Goal: Task Accomplishment & Management: Use online tool/utility

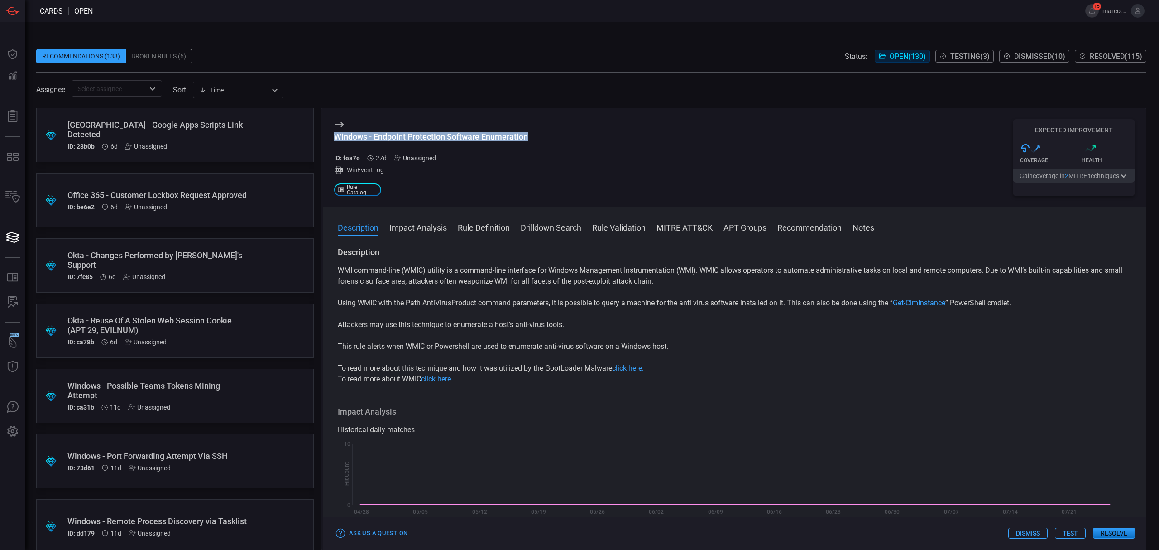
click at [971, 53] on span "Testing ( 3 )" at bounding box center [970, 56] width 39 height 9
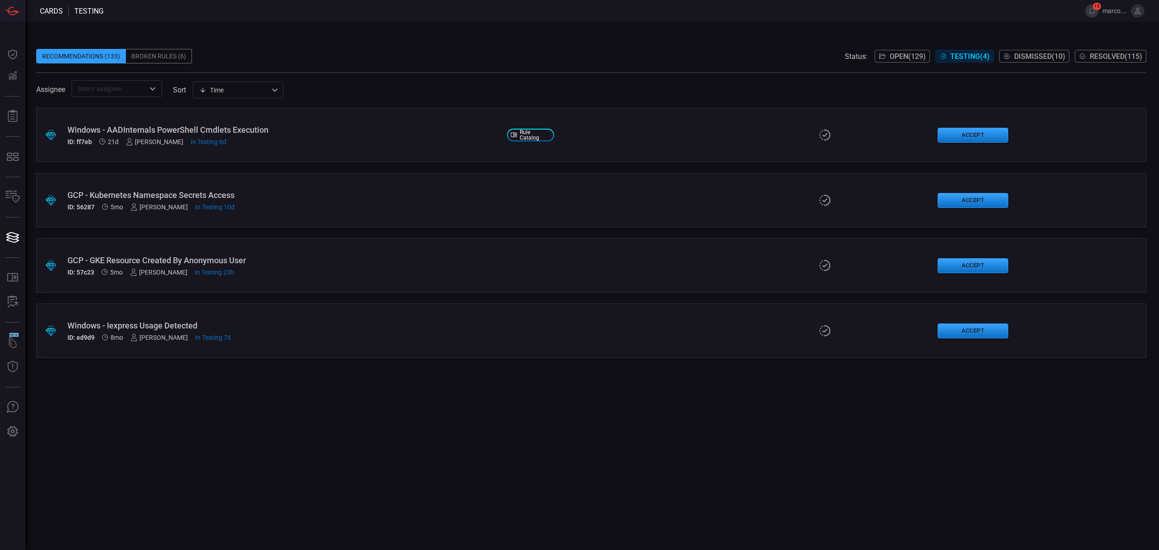
click at [352, 127] on div "Windows - AADInternals PowerShell Cmdlets Execution" at bounding box center [283, 130] width 433 height 10
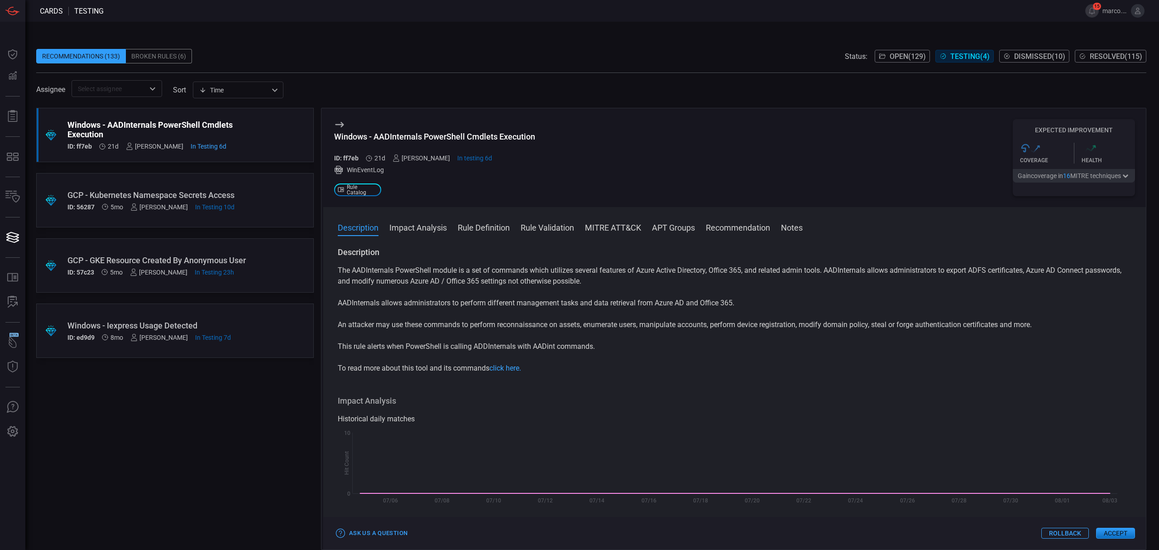
click at [1120, 534] on button "Accept" at bounding box center [1115, 533] width 39 height 11
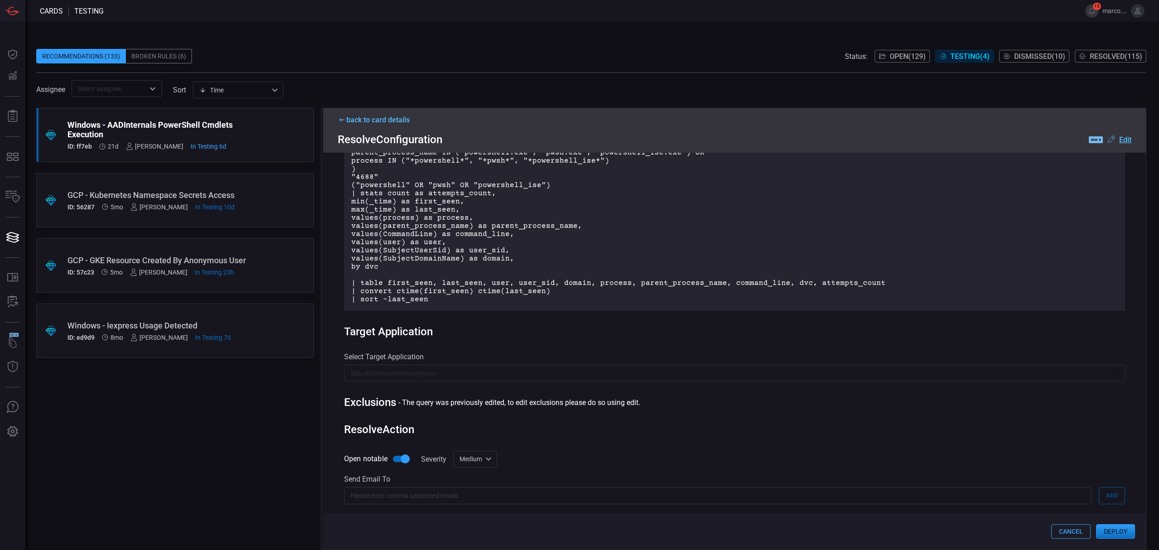
scroll to position [231, 0]
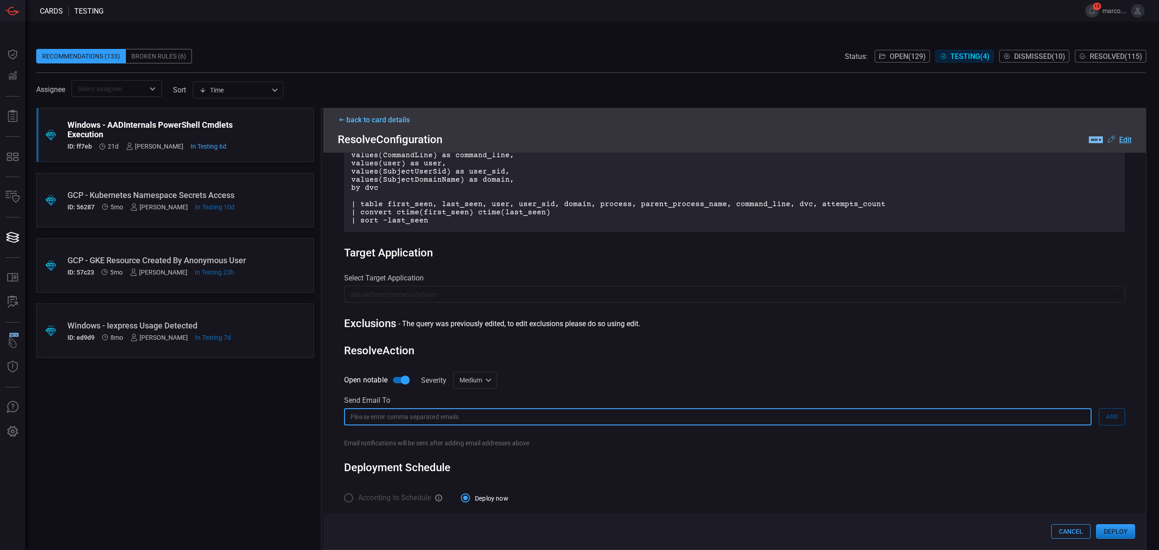
click at [613, 416] on input "text" at bounding box center [718, 416] width 748 height 17
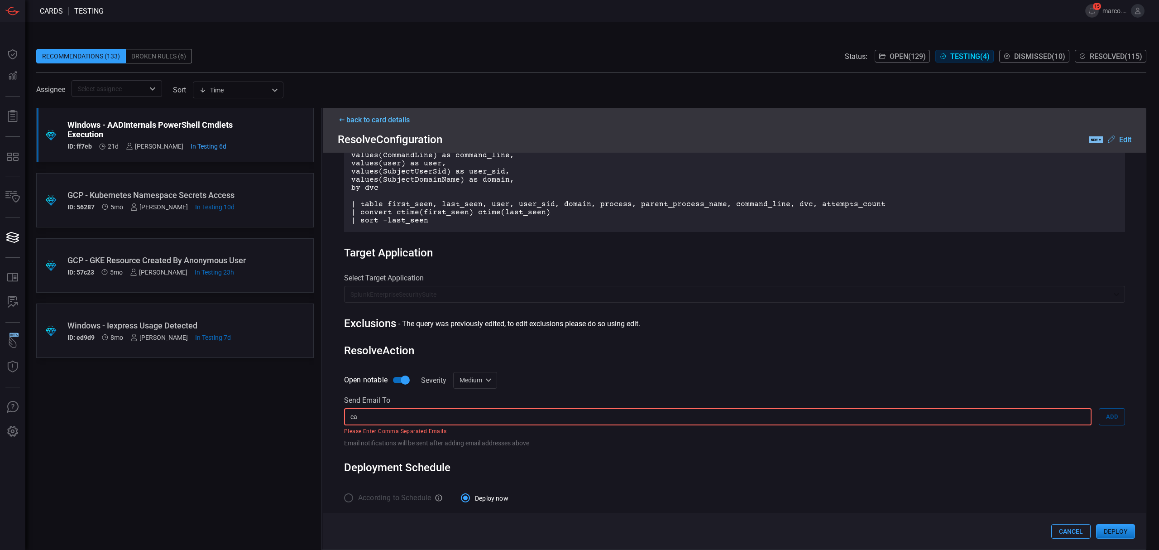
type input "c"
type input "CNA.SOC"
drag, startPoint x: 412, startPoint y: 409, endPoint x: 272, endPoint y: 387, distance: 141.6
click at [276, 389] on div ".suggested_cards_icon{fill:url(#suggested_cards_icon);} Windows - AADInternals …" at bounding box center [591, 329] width 1111 height 442
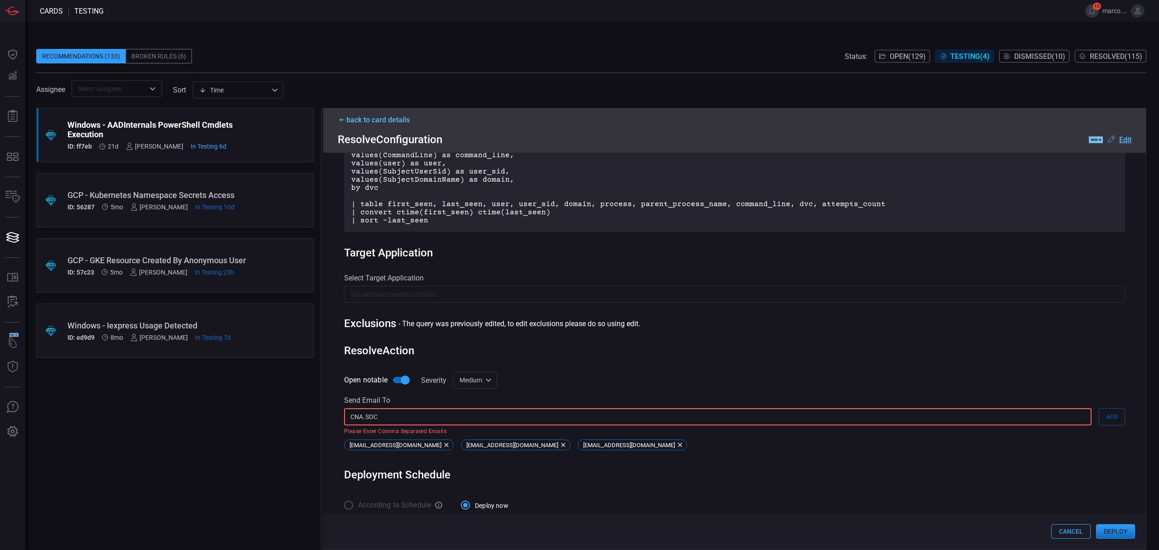
scroll to position [238, 0]
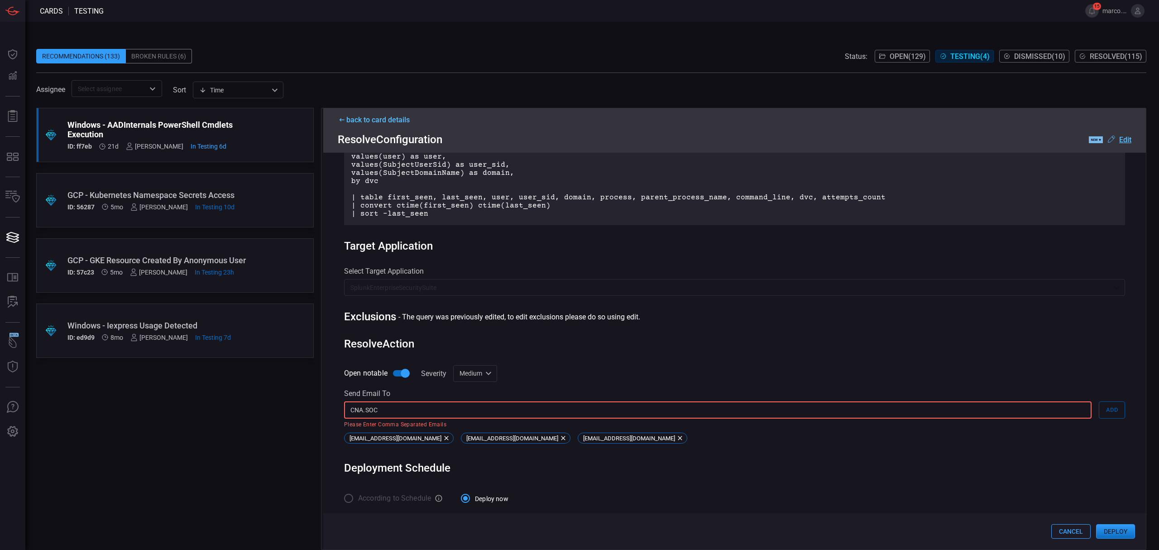
click at [1118, 530] on button "Deploy" at bounding box center [1115, 531] width 39 height 14
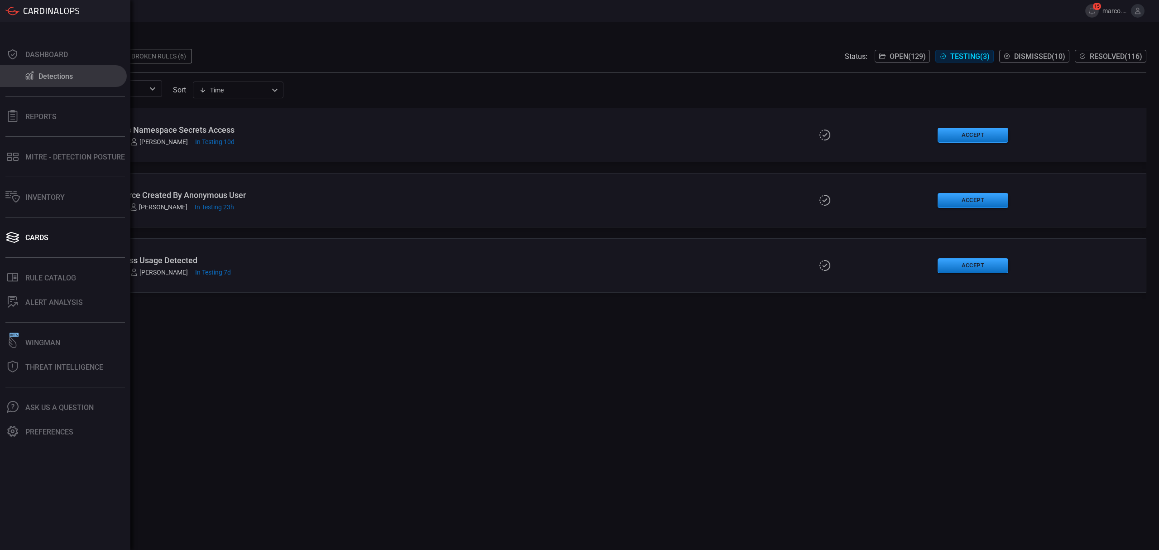
click at [49, 72] on div "Detections" at bounding box center [55, 76] width 34 height 9
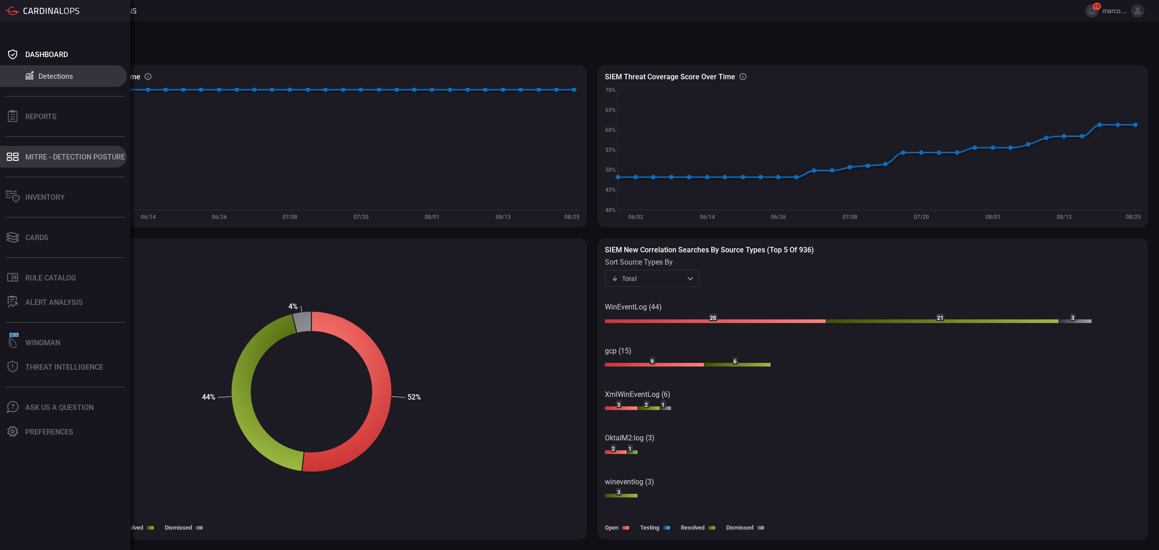
click at [60, 153] on div "MITRE - Detection Posture" at bounding box center [75, 157] width 100 height 9
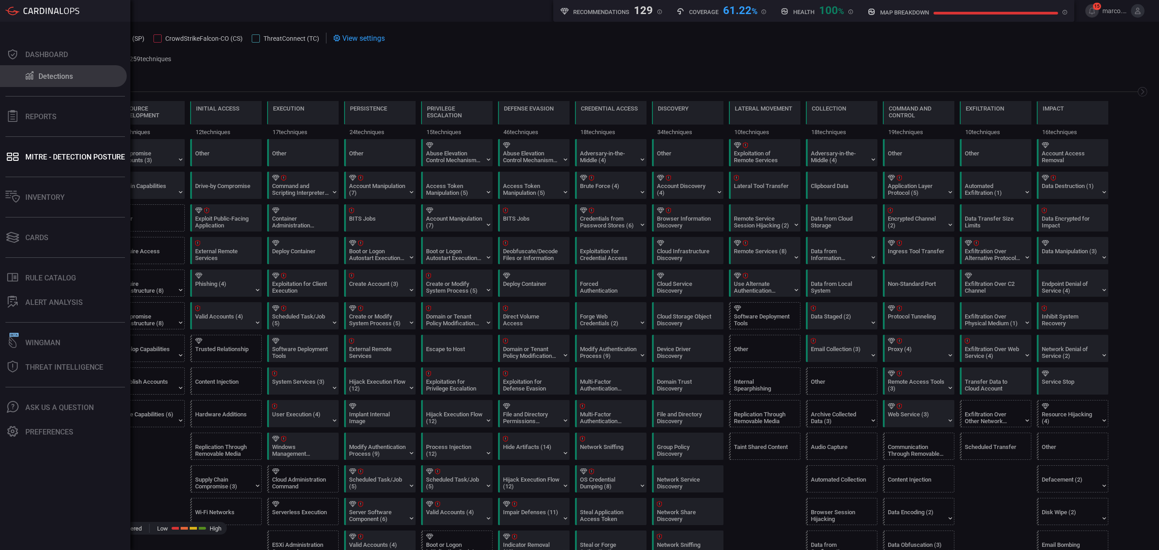
click at [46, 73] on div "Detections" at bounding box center [55, 76] width 34 height 9
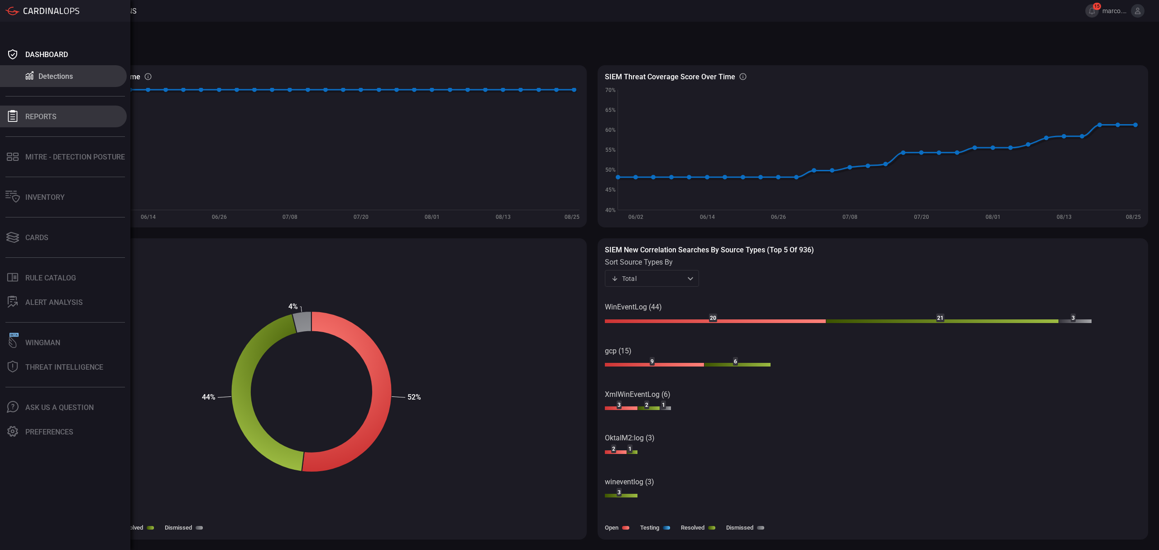
click at [19, 113] on div at bounding box center [12, 116] width 14 height 13
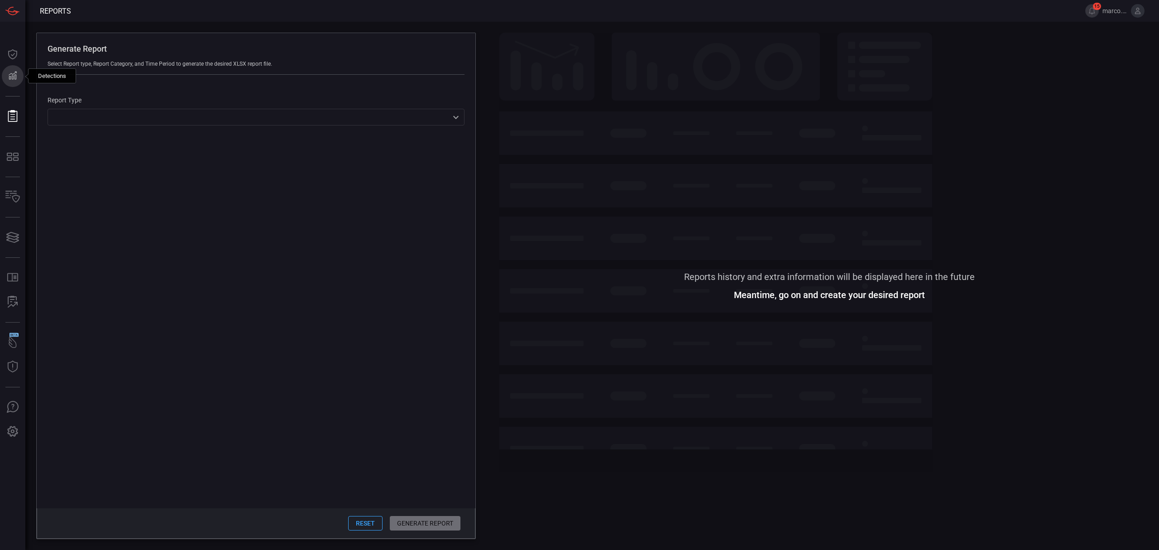
click at [19, 71] on button "Detections Detections" at bounding box center [13, 76] width 22 height 22
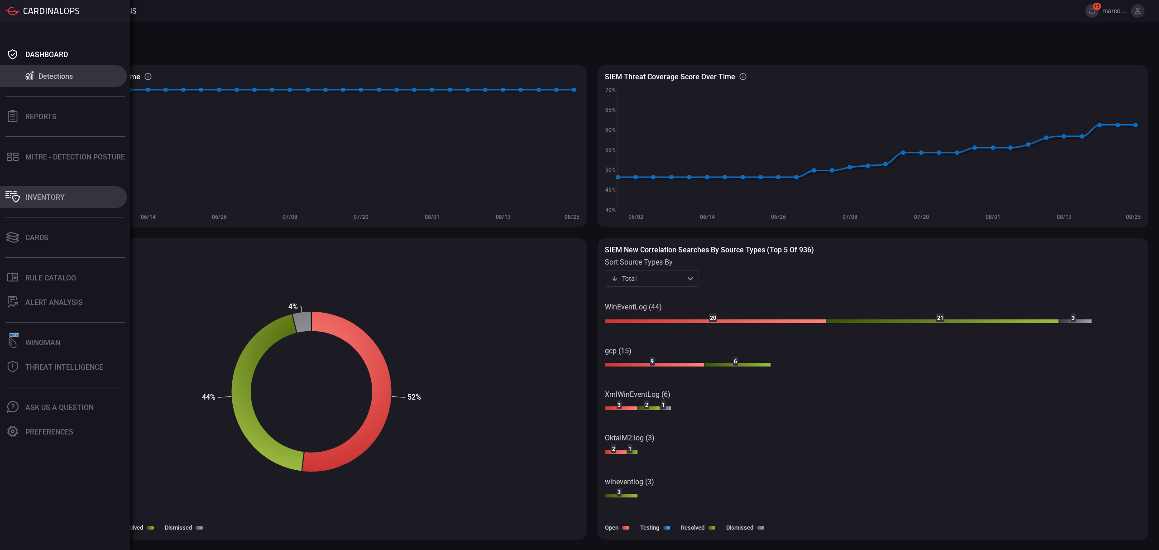
click at [41, 195] on div "Inventory" at bounding box center [44, 197] width 39 height 9
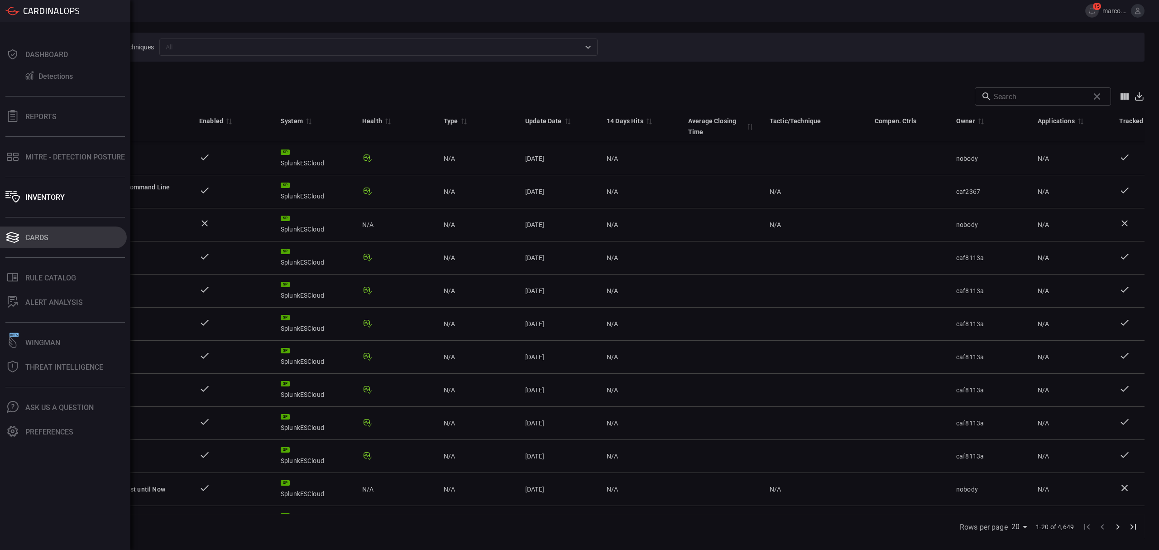
click at [47, 240] on div "Cards" at bounding box center [36, 237] width 23 height 9
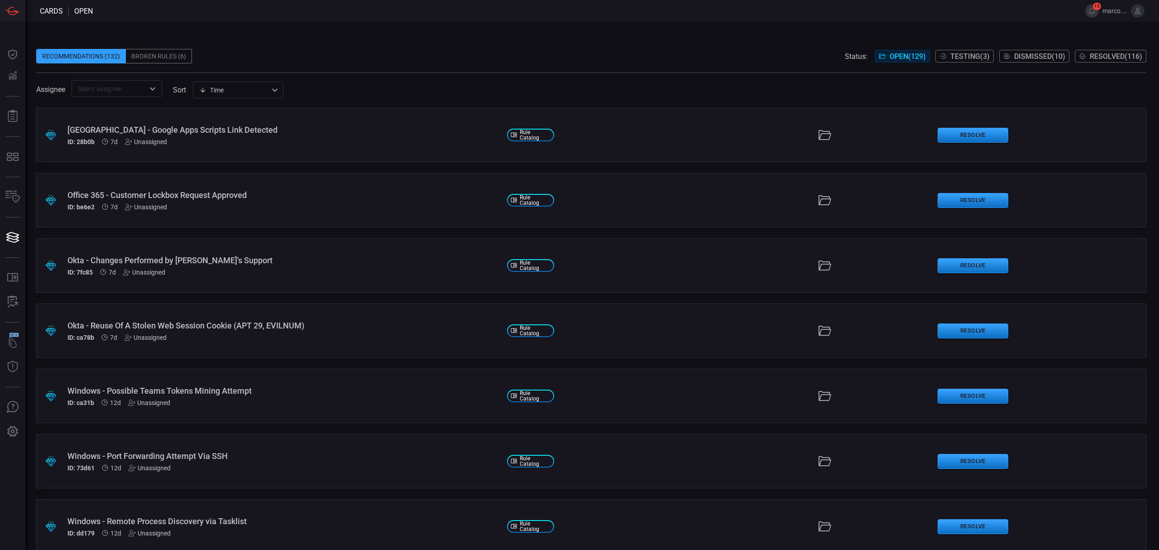
click at [1118, 57] on span "Resolved ( 116 )" at bounding box center [1116, 56] width 53 height 9
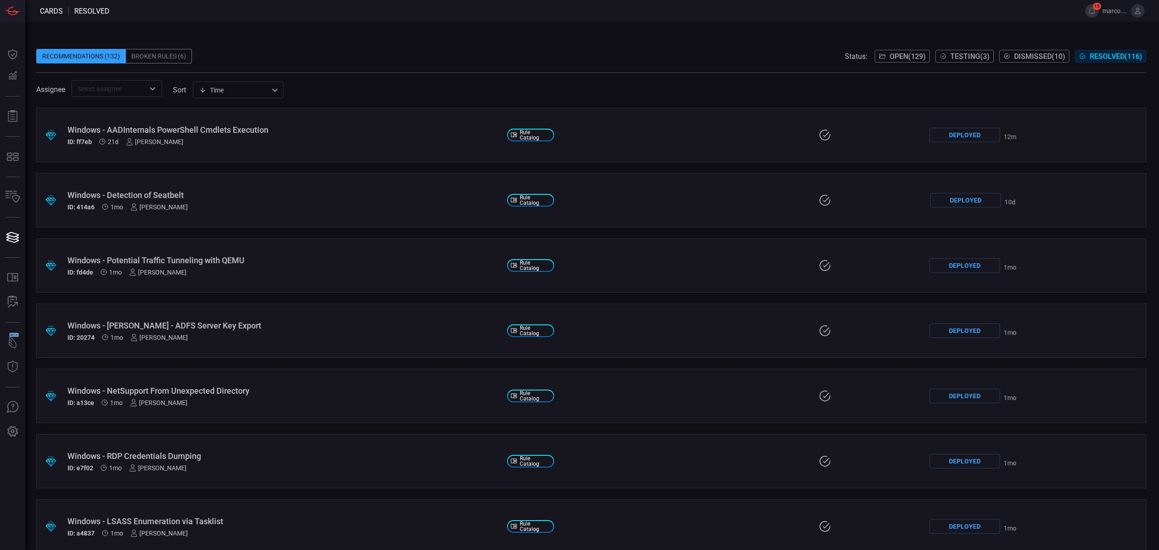
click at [334, 135] on div "Windows - AADInternals PowerShell Cmdlets Execution ID: ff7eb 21d Marco Villarr…" at bounding box center [283, 135] width 433 height 20
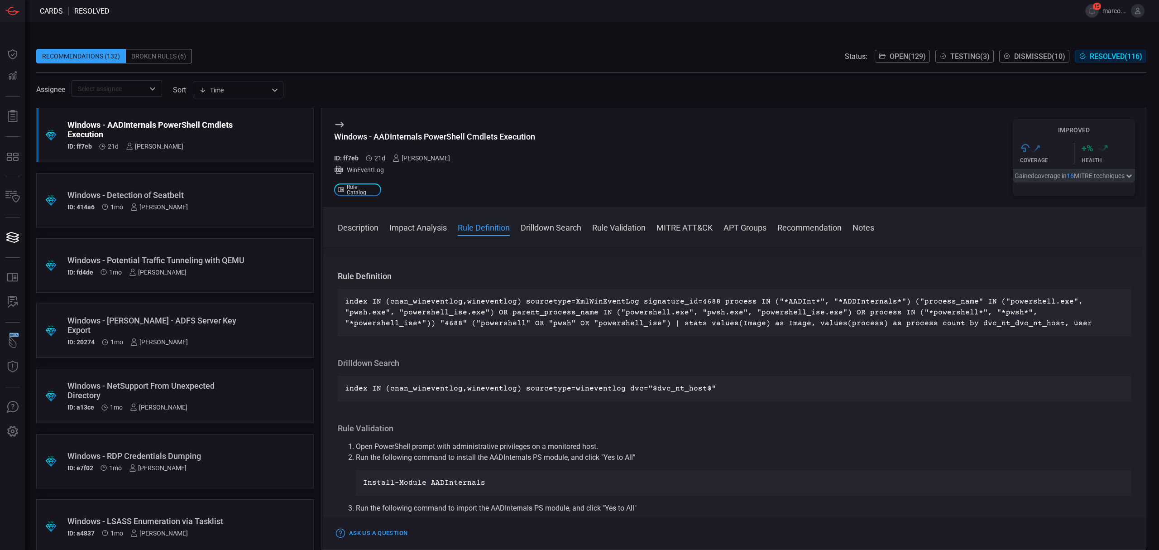
scroll to position [60, 0]
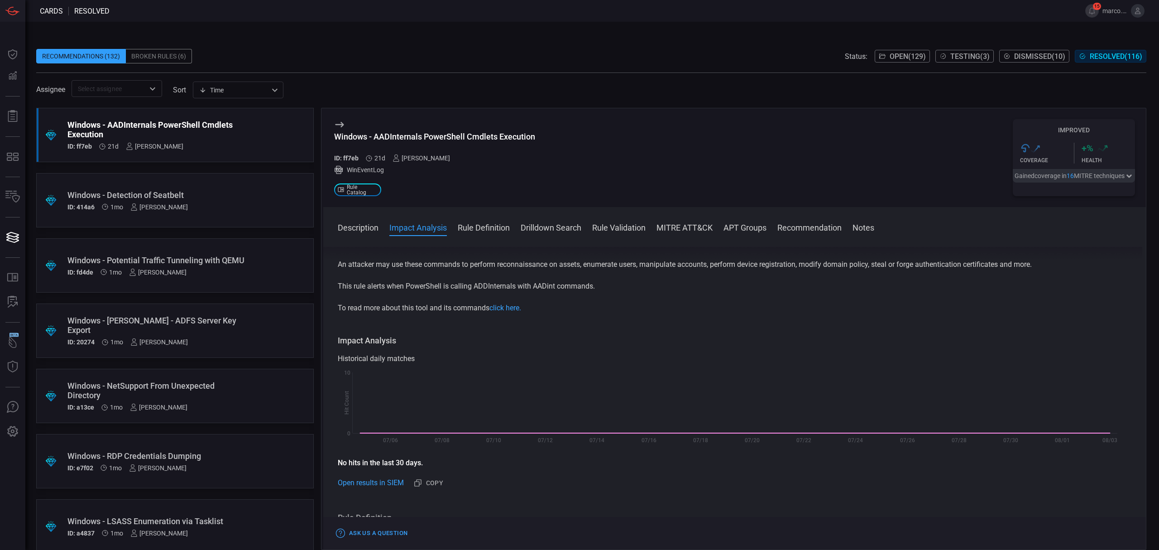
click at [1125, 180] on icon "button" at bounding box center [1129, 176] width 9 height 7
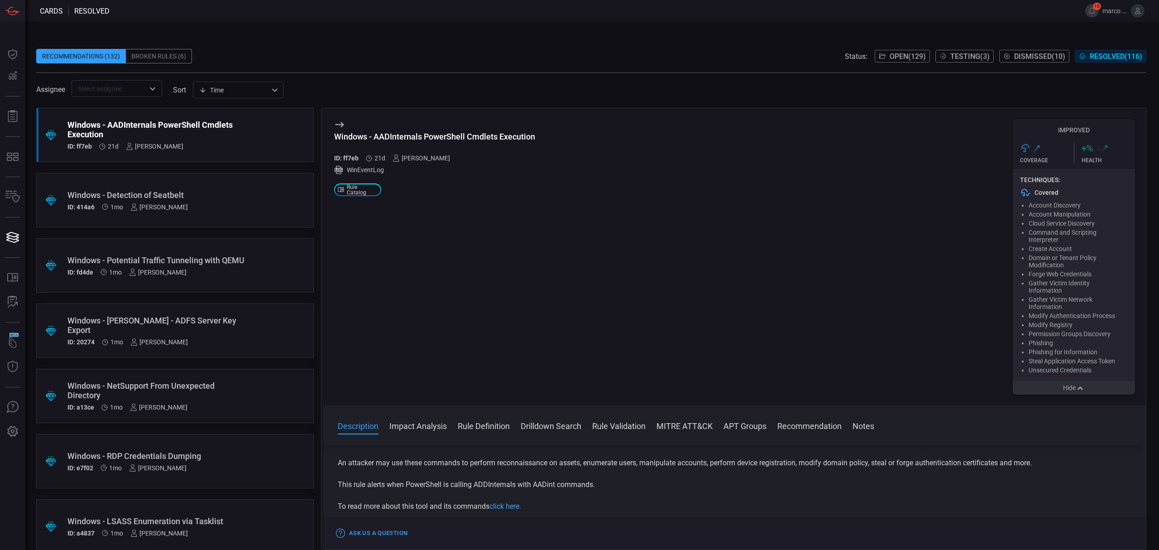
click at [957, 55] on span "Testing ( 3 )" at bounding box center [970, 56] width 39 height 9
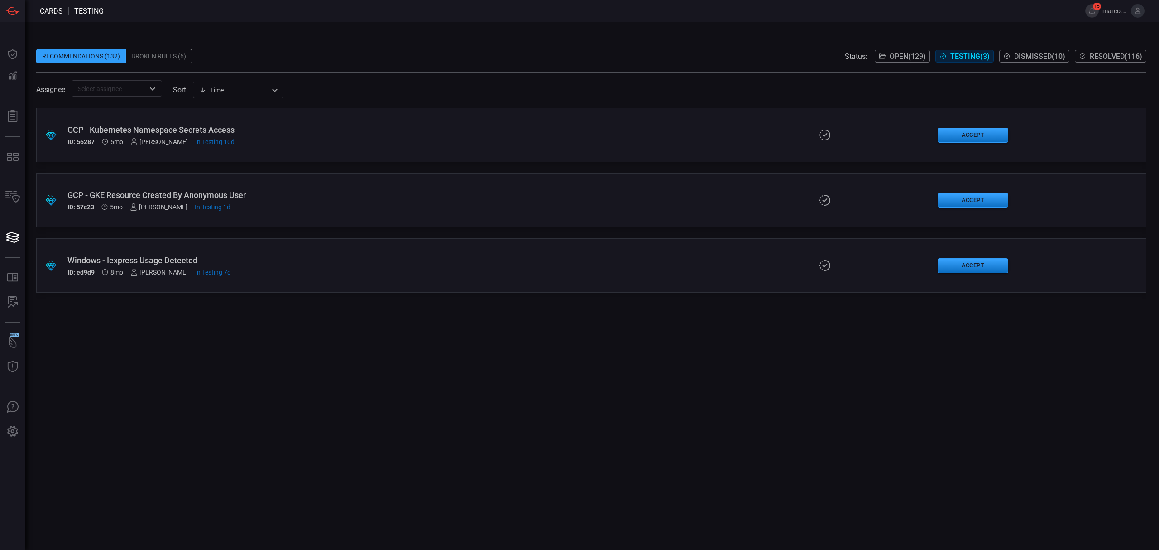
click at [175, 261] on div "Windows - Iexpress Usage Detected" at bounding box center [283, 260] width 433 height 10
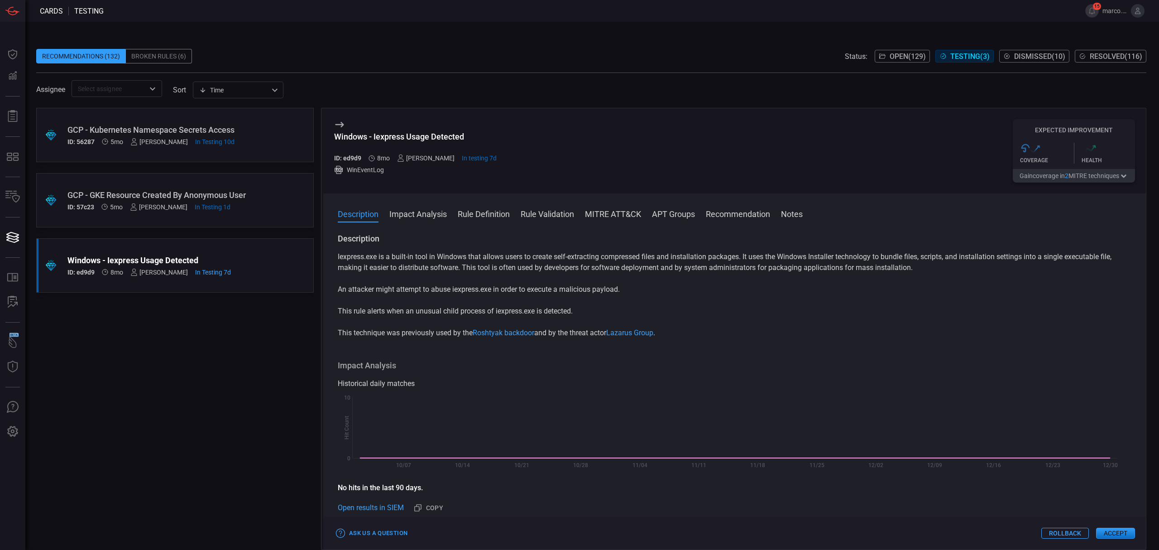
click at [1120, 53] on span "Resolved ( 116 )" at bounding box center [1116, 56] width 53 height 9
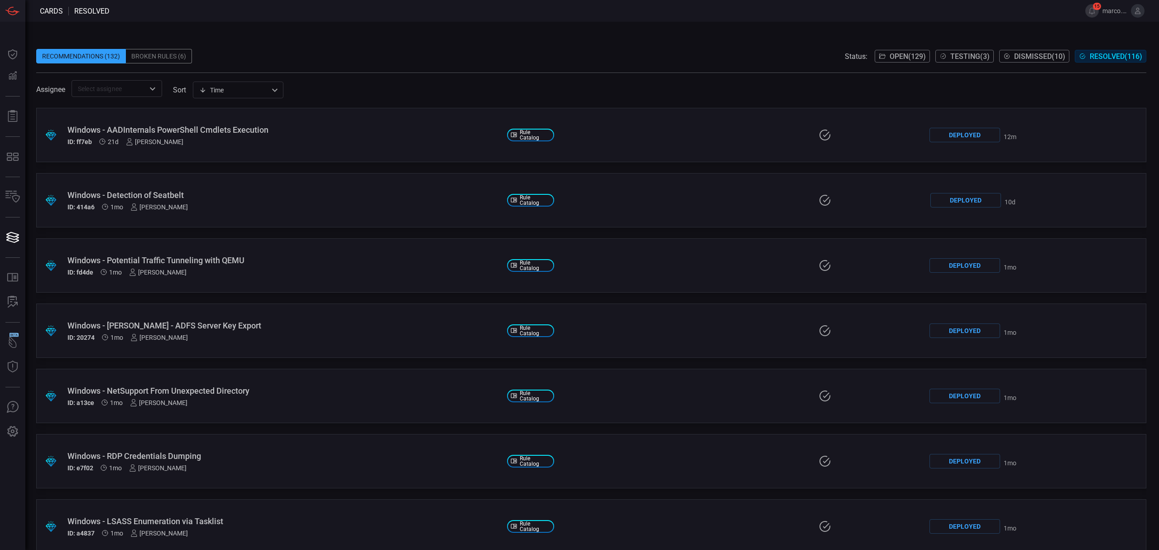
click at [324, 130] on div "Windows - AADInternals PowerShell Cmdlets Execution" at bounding box center [283, 130] width 433 height 10
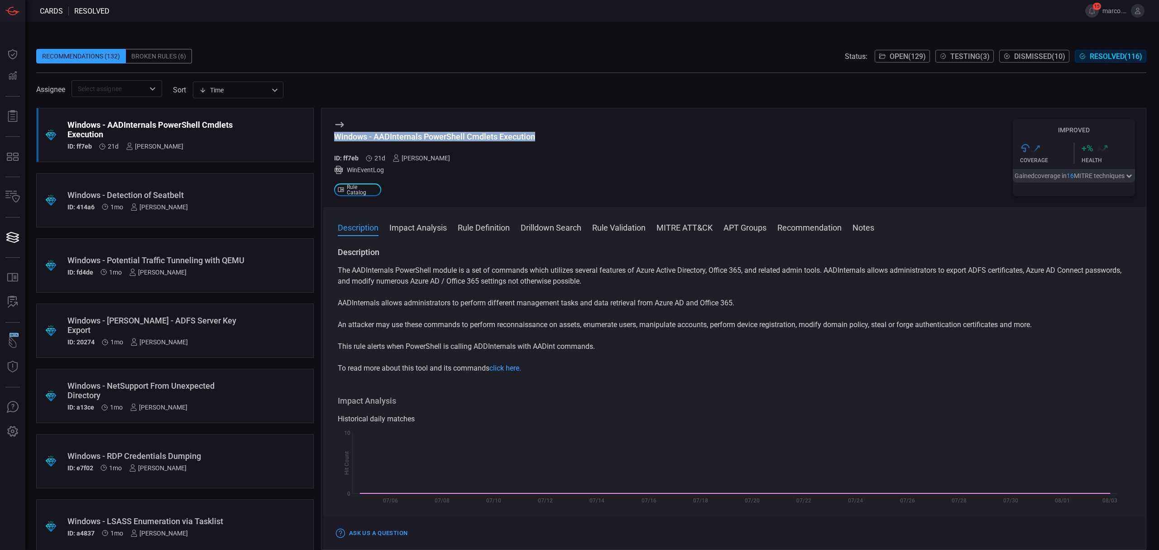
drag, startPoint x: 549, startPoint y: 142, endPoint x: 329, endPoint y: 142, distance: 220.6
click at [329, 142] on div "Windows - AADInternals PowerShell Cmdlets Execution ID: ff7eb 21d Marco Villarr…" at bounding box center [734, 157] width 823 height 99
copy div "Windows - AADInternals PowerShell Cmdlets Execution"
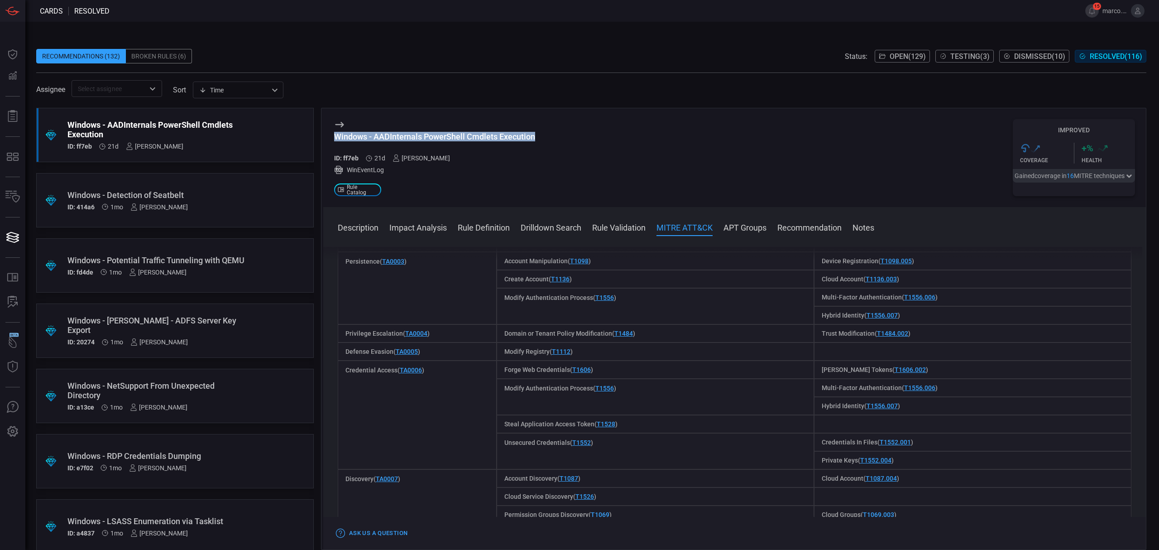
scroll to position [789, 0]
